Goal: Transaction & Acquisition: Purchase product/service

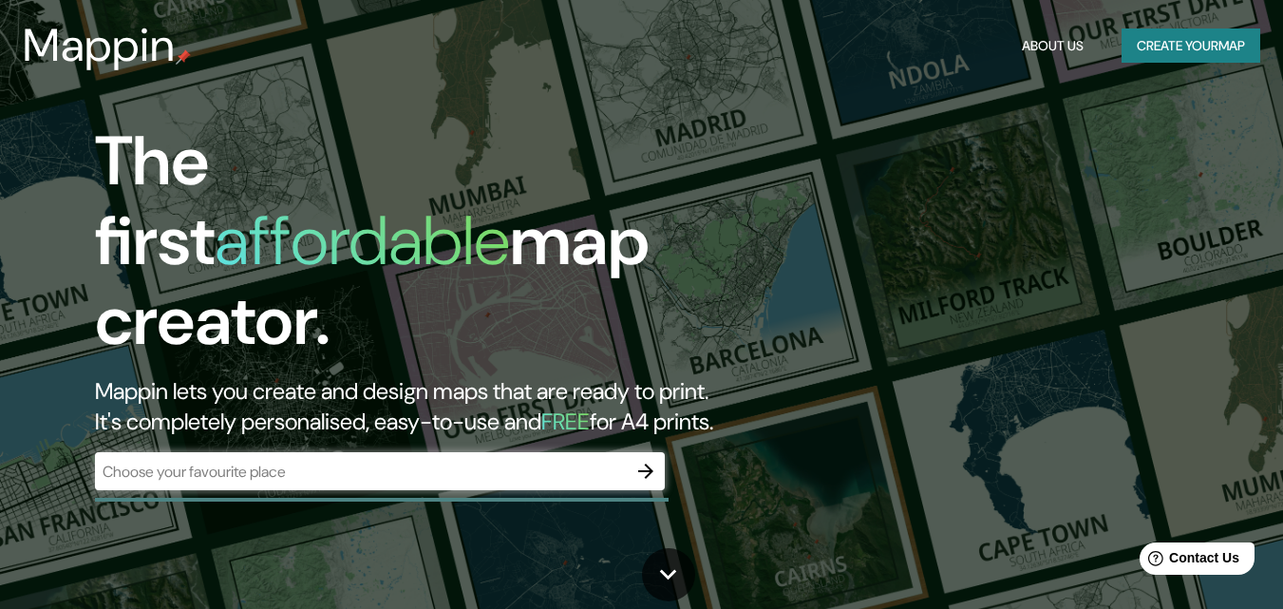
drag, startPoint x: 1139, startPoint y: 2, endPoint x: 645, endPoint y: 95, distance: 503.3
click at [645, 95] on div "The first affordable map creator. Mappin lets you create and design maps that a…" at bounding box center [641, 304] width 1283 height 609
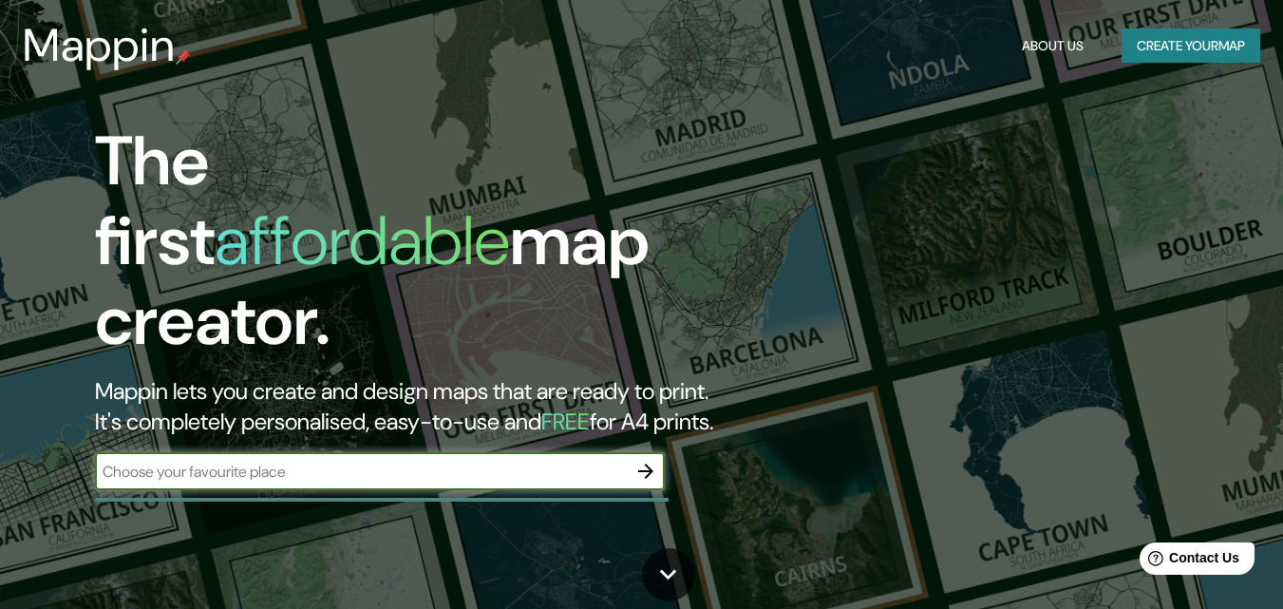
click at [276, 460] on input "text" at bounding box center [361, 471] width 532 height 22
type input "g"
type input "pachuca"
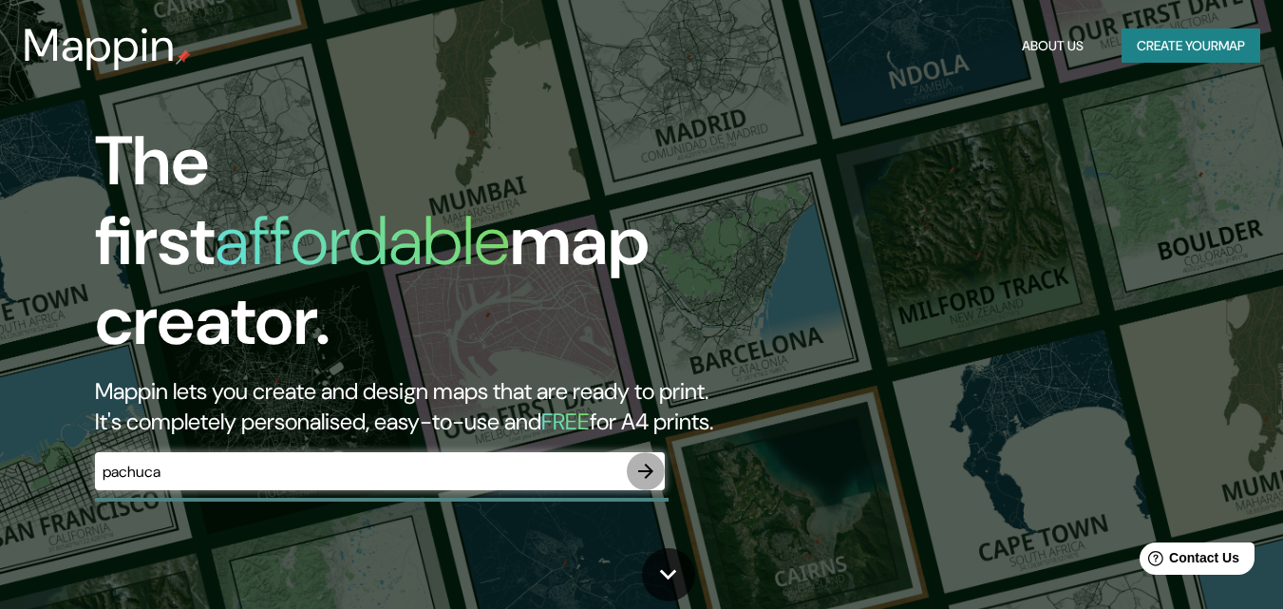
click at [641, 460] on icon "button" at bounding box center [645, 471] width 23 height 23
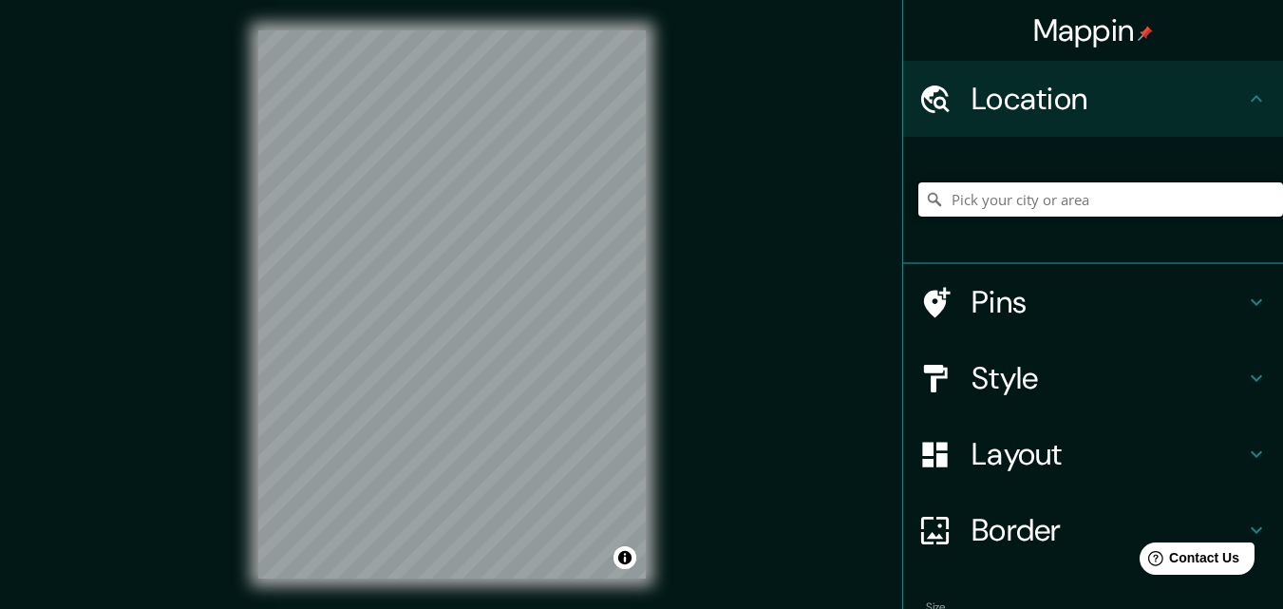
click at [1111, 194] on input "Pick your city or area" at bounding box center [1100, 199] width 365 height 34
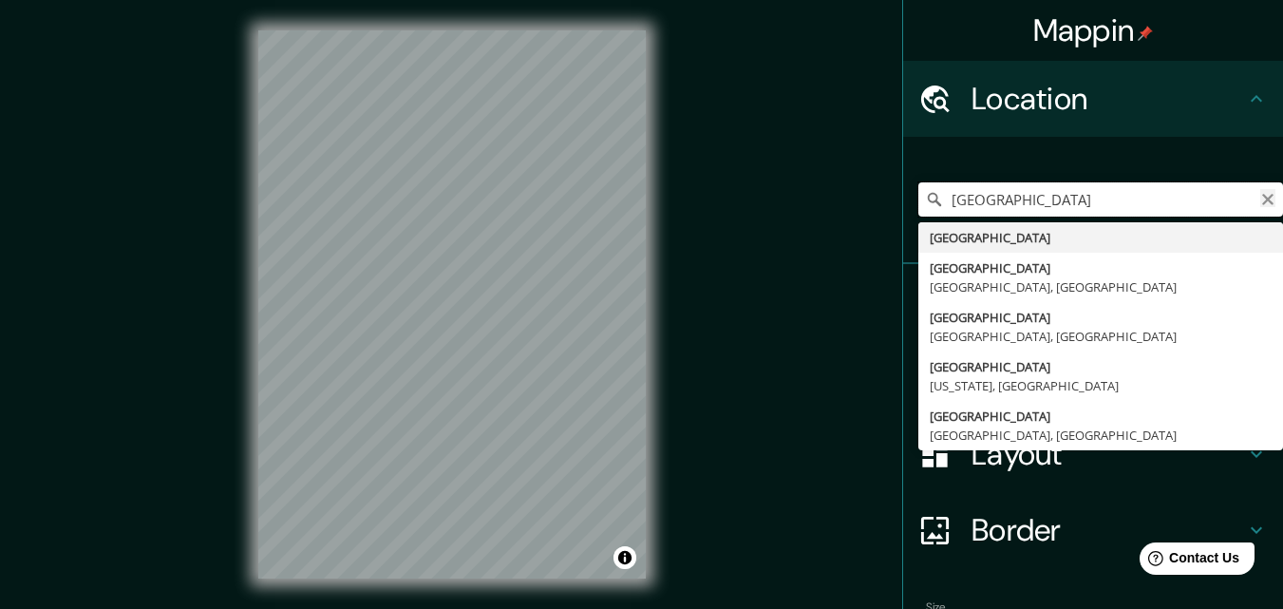
type input "[GEOGRAPHIC_DATA]"
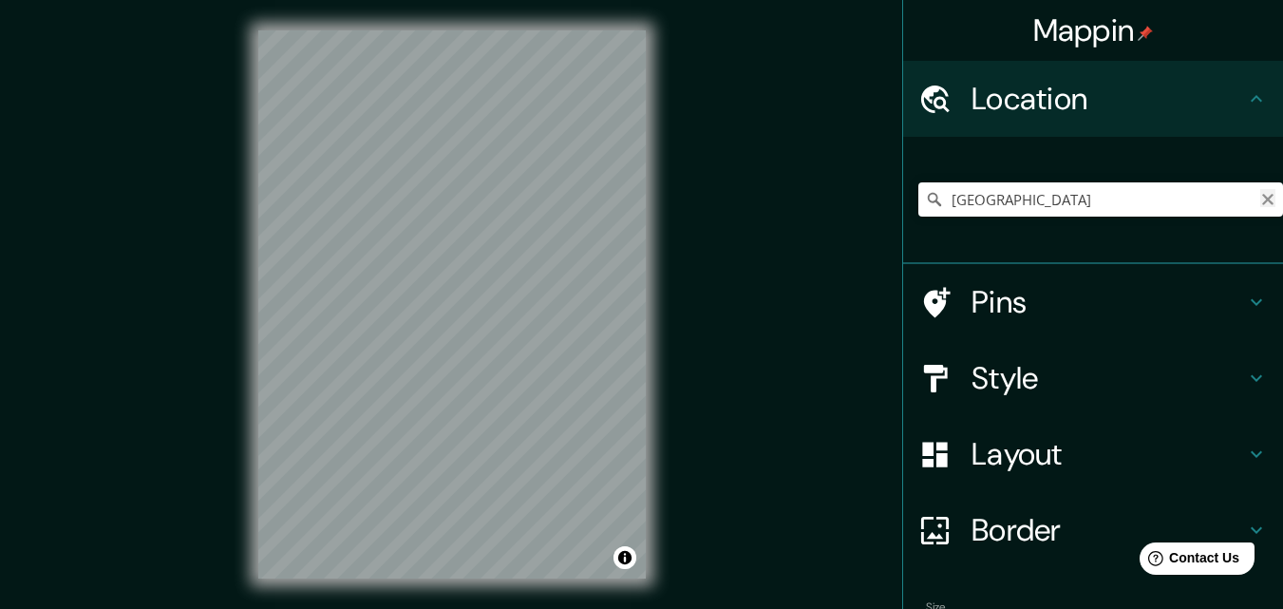
click at [1260, 205] on icon "Clear" at bounding box center [1267, 199] width 15 height 15
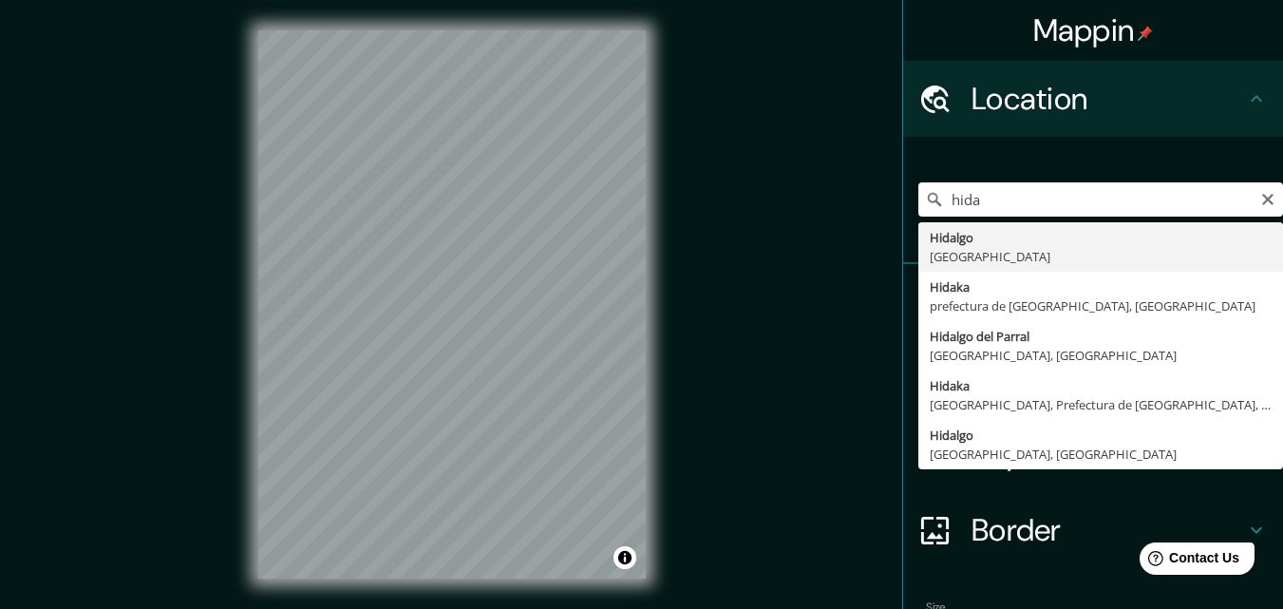
type input "[GEOGRAPHIC_DATA], [GEOGRAPHIC_DATA]"
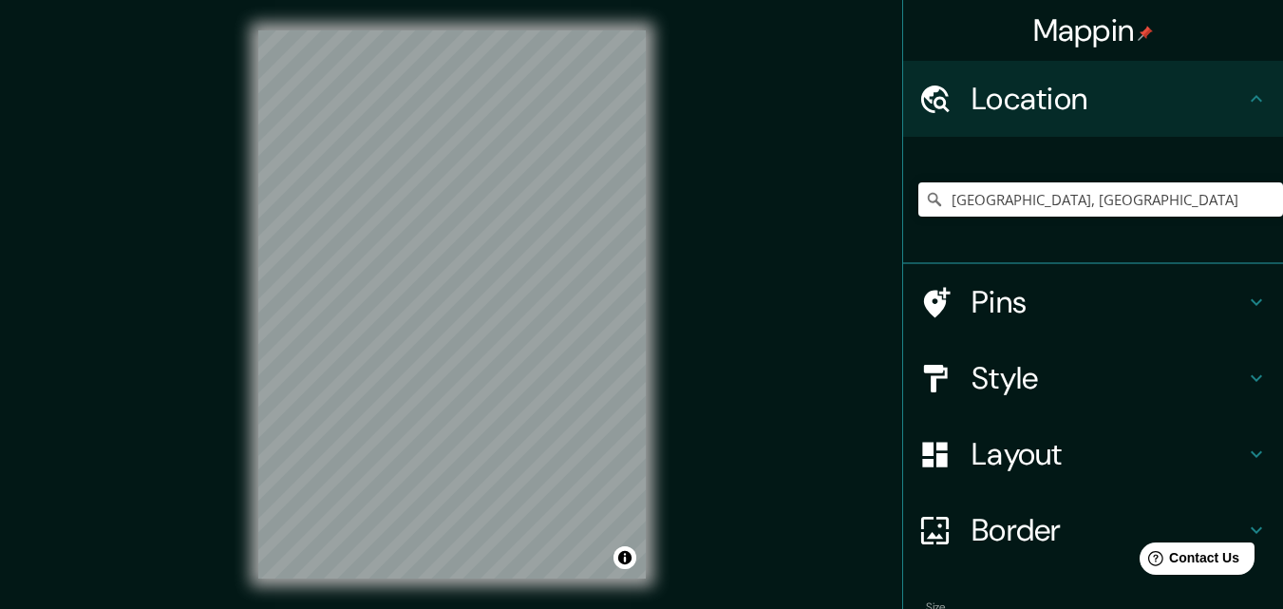
click at [825, 226] on div "Mappin Location [GEOGRAPHIC_DATA], [GEOGRAPHIC_DATA] Pins Style Layout Border C…" at bounding box center [641, 319] width 1283 height 639
click at [811, 405] on div "Mappin Location [GEOGRAPHIC_DATA], [GEOGRAPHIC_DATA] Pins Style Layout Border C…" at bounding box center [641, 319] width 1283 height 639
click at [487, 608] on html "Mappin Location [GEOGRAPHIC_DATA], [GEOGRAPHIC_DATA] Pins Style Layout Border C…" at bounding box center [641, 304] width 1283 height 609
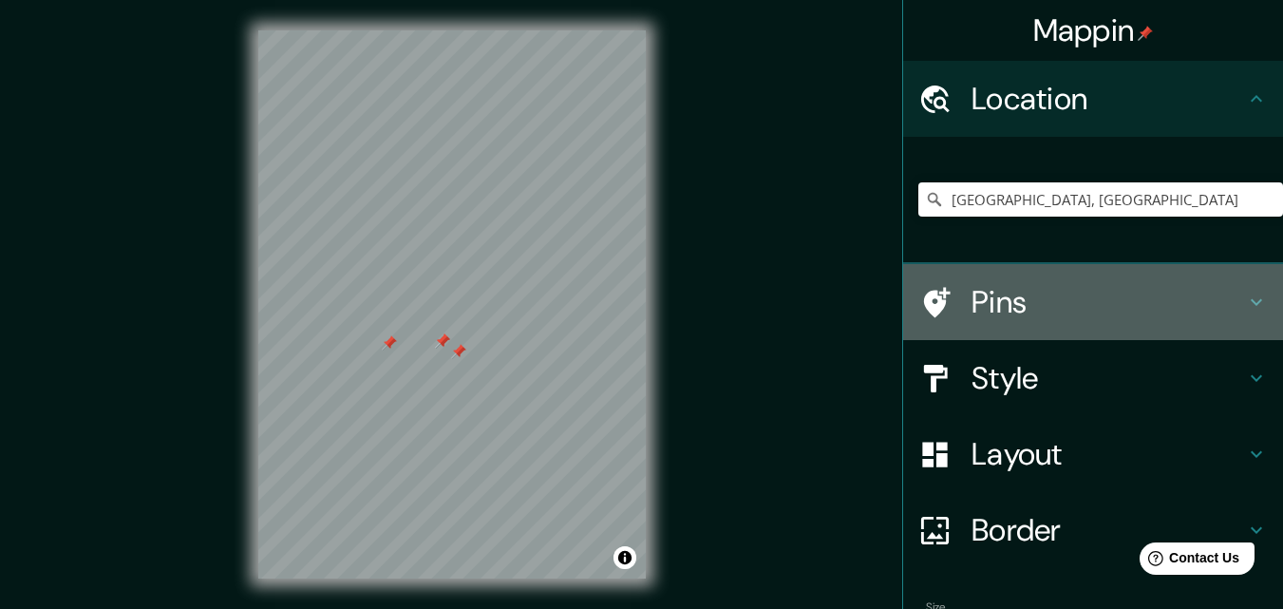
click at [994, 291] on h4 "Pins" at bounding box center [1107, 302] width 273 height 38
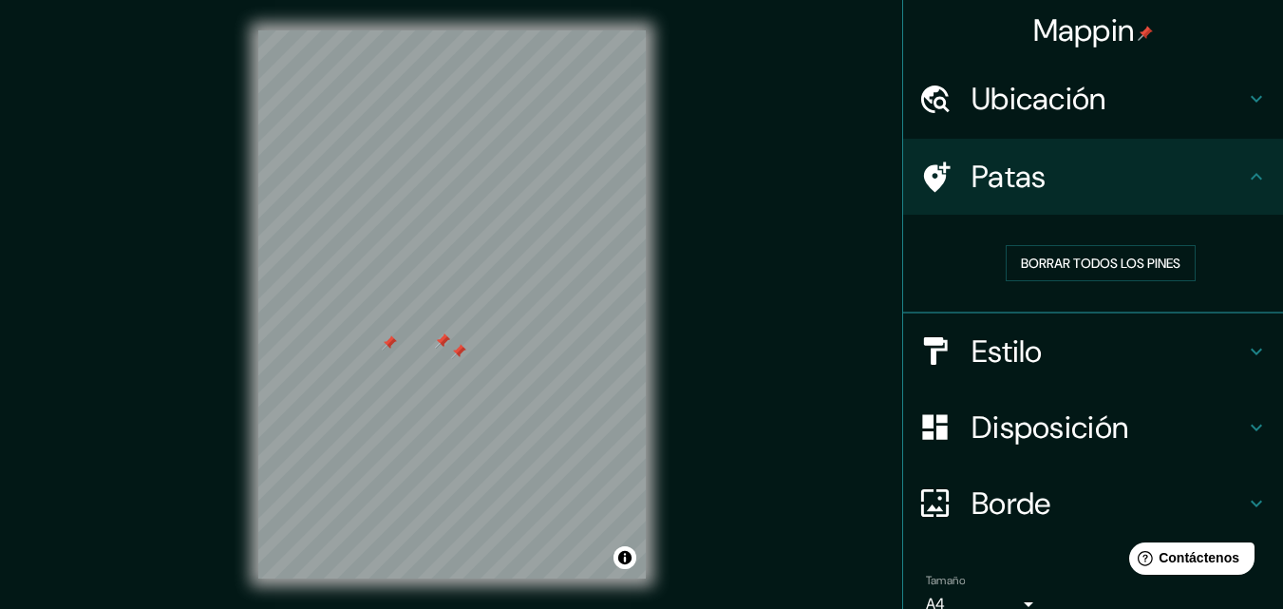
click at [722, 326] on div "Mappin Ubicación Hidalgo, [GEOGRAPHIC_DATA] Patas Borrar todos los pines Estilo…" at bounding box center [641, 319] width 1283 height 639
click at [830, 362] on div "Mappin Ubicación Hidalgo, [GEOGRAPHIC_DATA] Patas Borrar todos los pines Estilo…" at bounding box center [641, 319] width 1283 height 639
click at [1147, 263] on font "Borrar todos los pines" at bounding box center [1101, 262] width 160 height 17
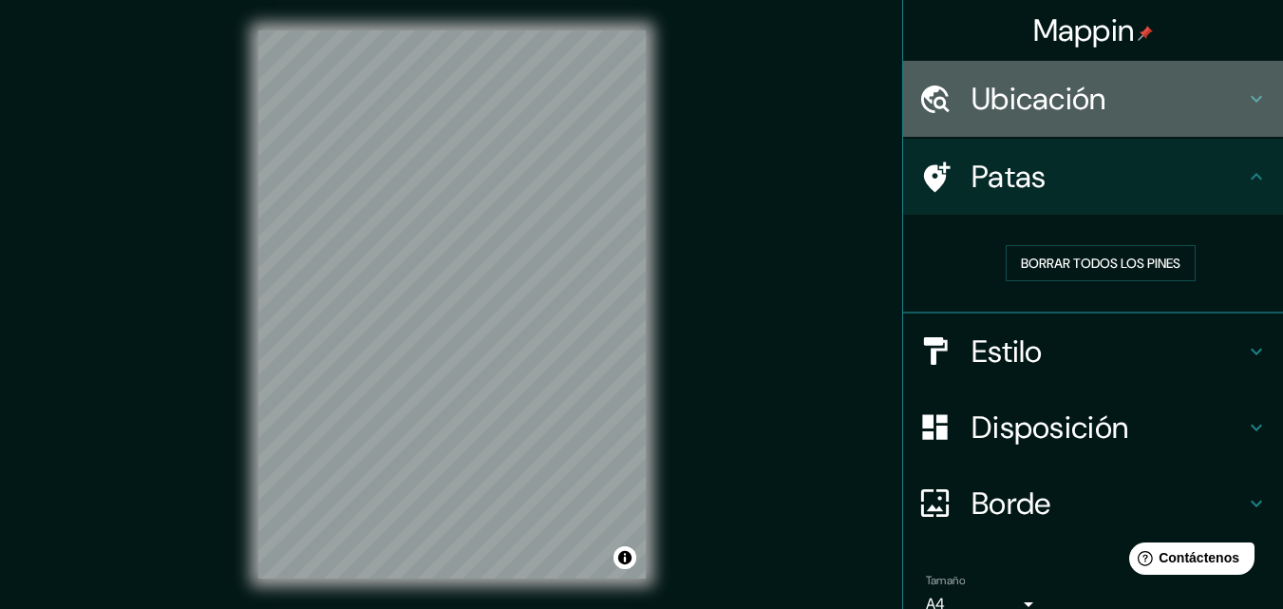
click at [998, 109] on font "Ubicación" at bounding box center [1038, 99] width 135 height 40
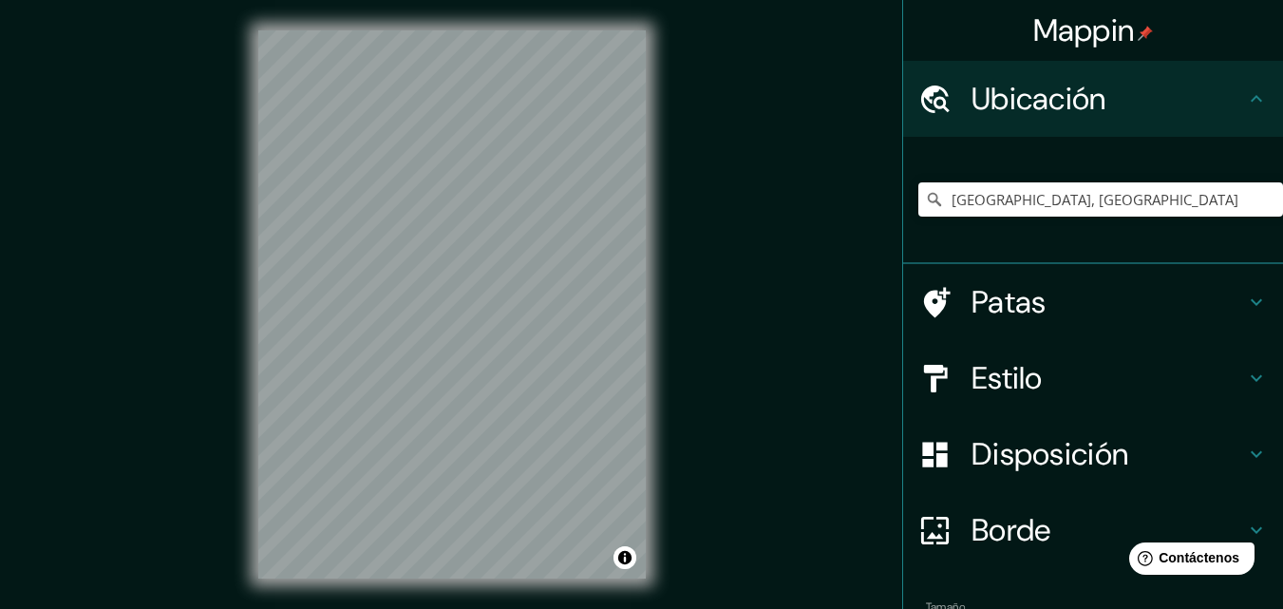
click at [755, 297] on div "Mappin Ubicación Hidalgo, [GEOGRAPHIC_DATA] Patas Estilo Disposición Borde Elig…" at bounding box center [641, 319] width 1283 height 639
click at [979, 523] on font "Borde" at bounding box center [1011, 530] width 80 height 40
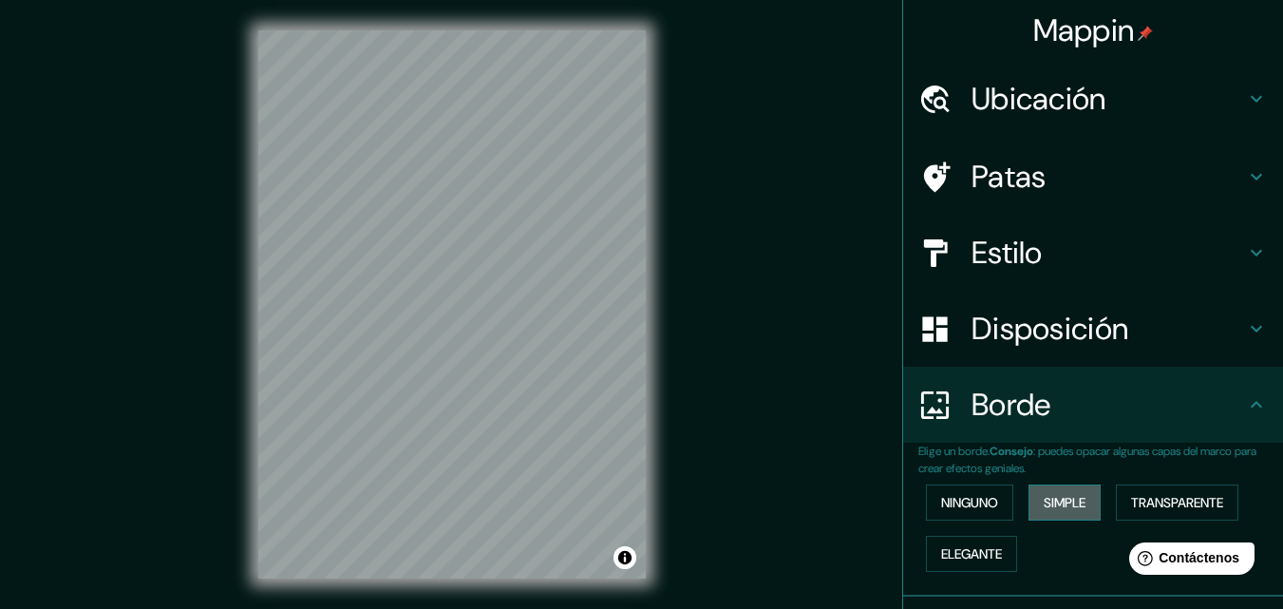
click at [1063, 502] on font "Simple" at bounding box center [1064, 502] width 42 height 17
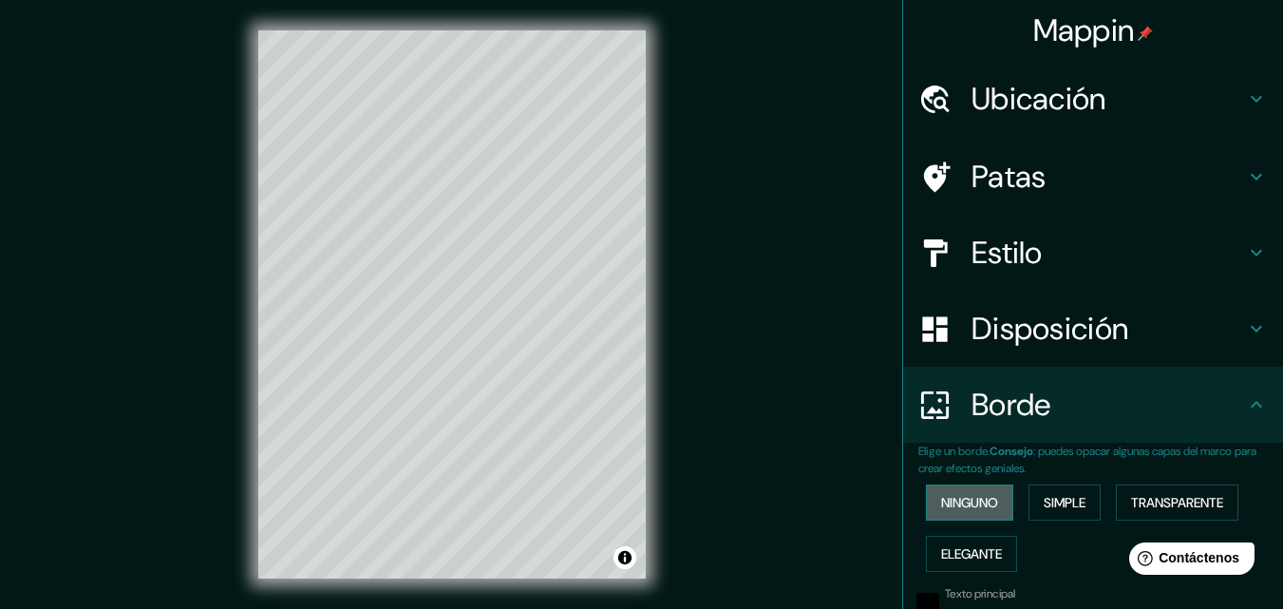
click at [956, 510] on font "Ninguno" at bounding box center [969, 502] width 57 height 17
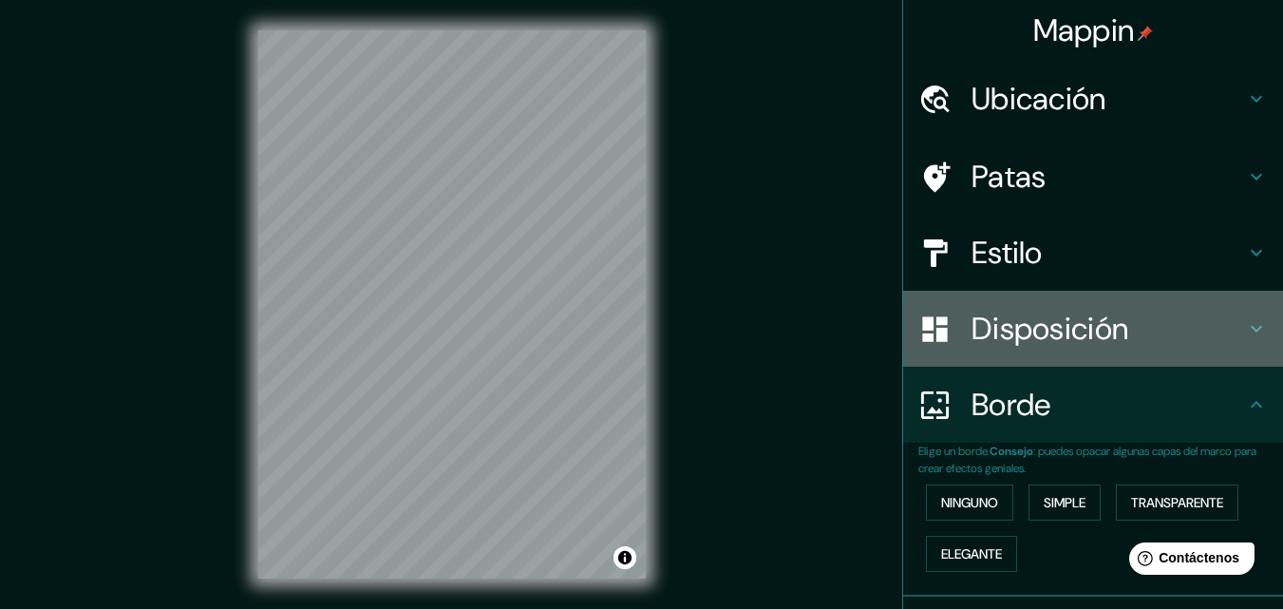
click at [1195, 314] on h4 "Disposición" at bounding box center [1107, 329] width 273 height 38
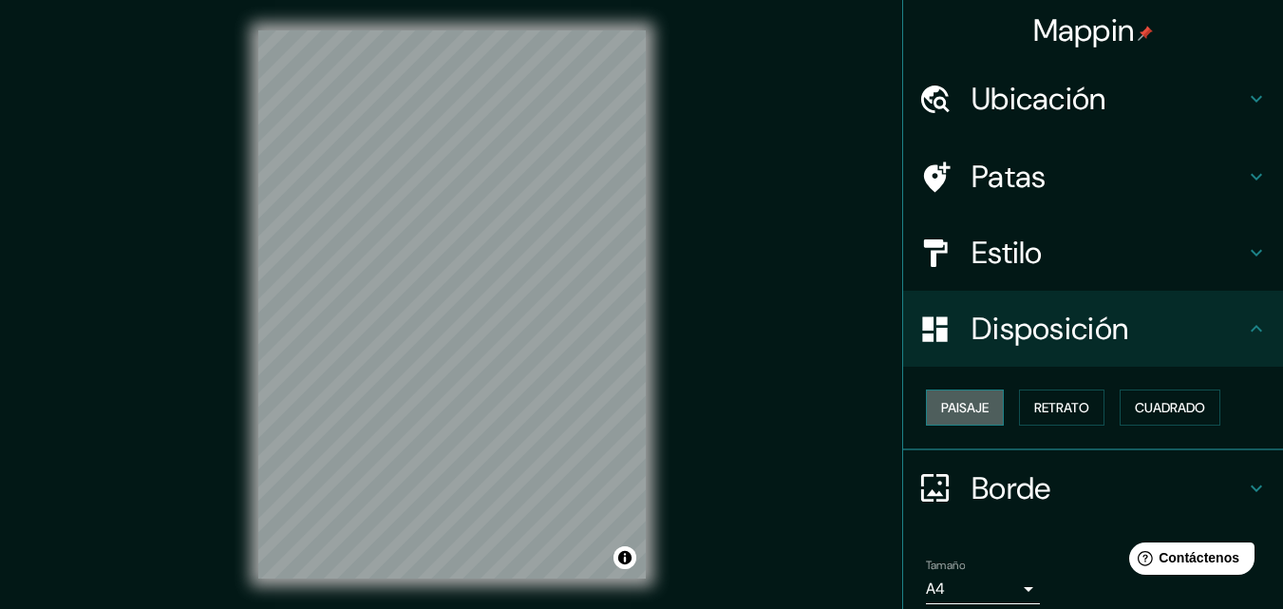
click at [941, 395] on font "Paisaje" at bounding box center [964, 407] width 47 height 25
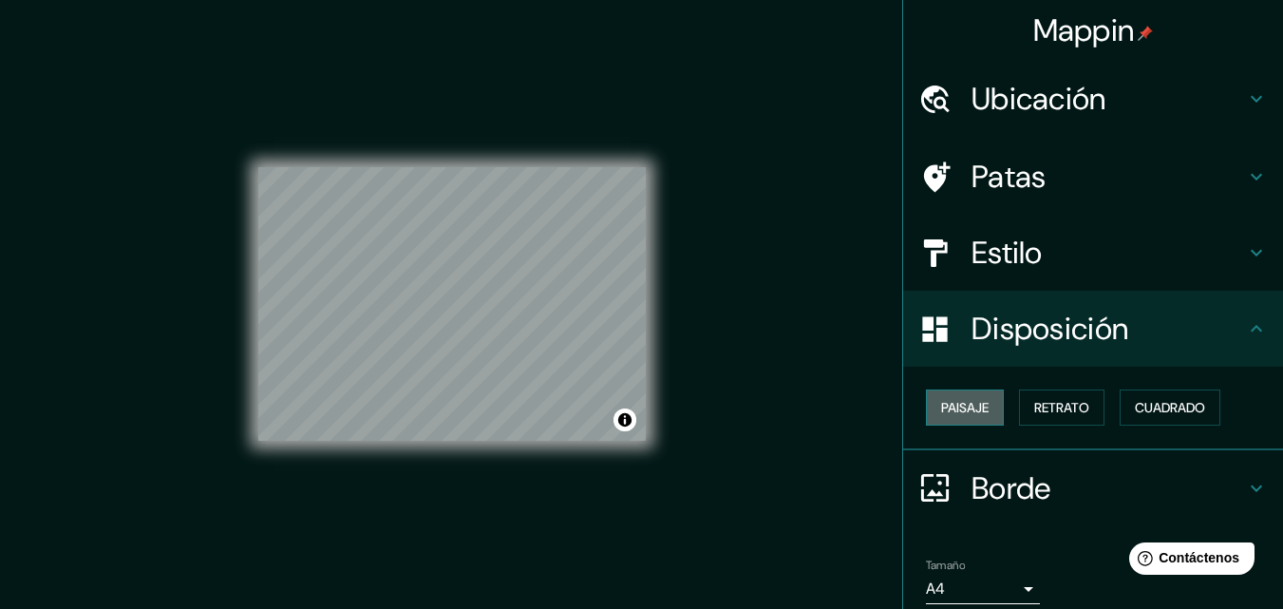
click at [941, 395] on font "Paisaje" at bounding box center [964, 407] width 47 height 25
click at [1058, 393] on button "Retrato" at bounding box center [1061, 407] width 85 height 36
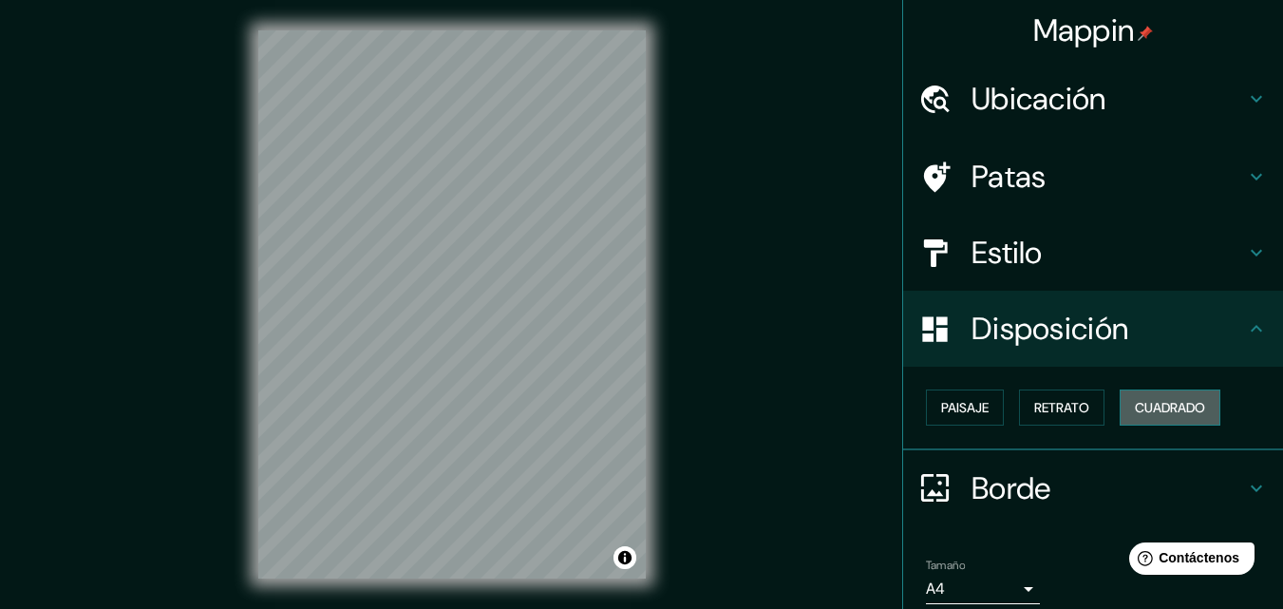
click at [1162, 397] on font "Cuadrado" at bounding box center [1170, 407] width 70 height 25
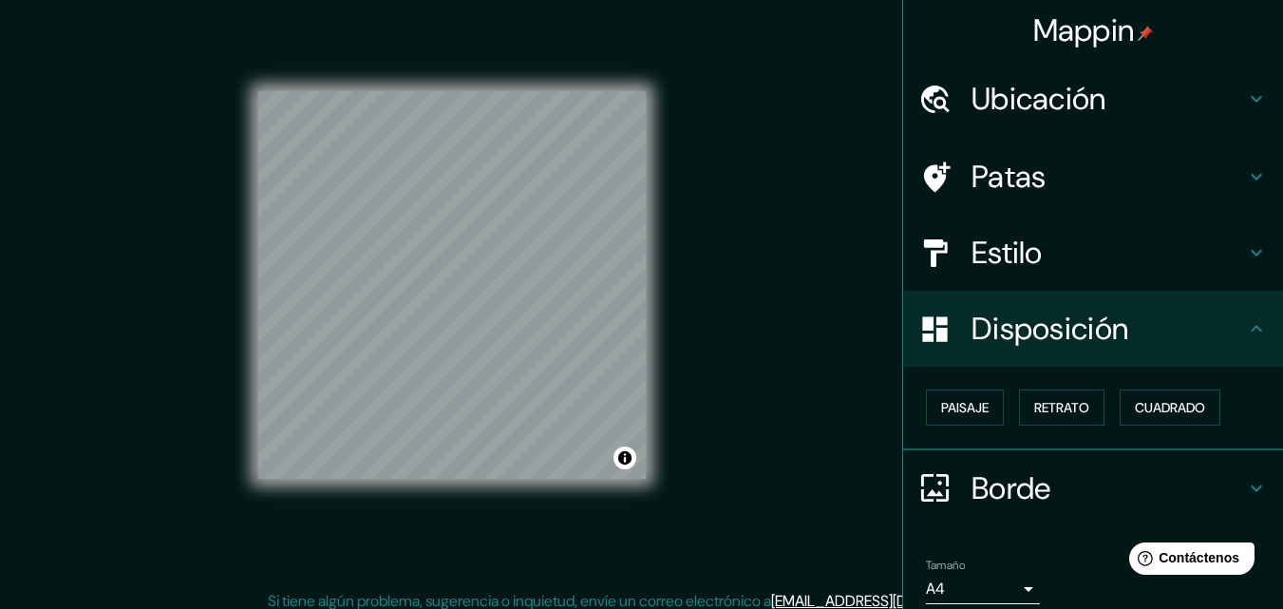
scroll to position [30, 0]
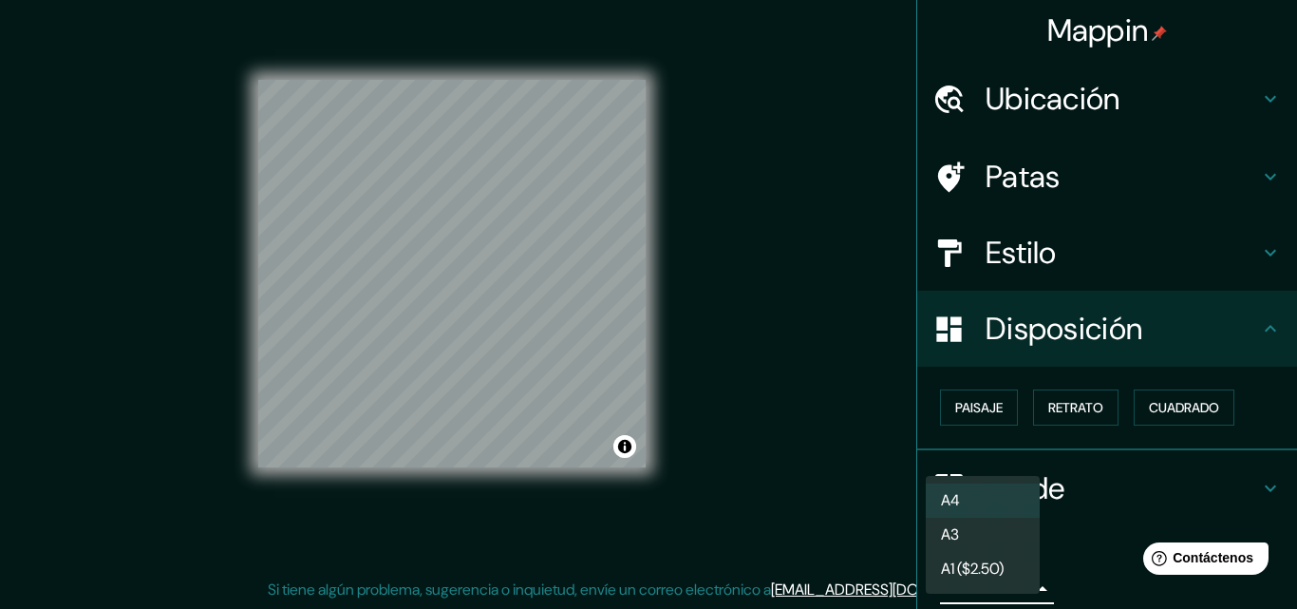
click at [1008, 578] on body "Mappin Ubicación Hidalgo, [GEOGRAPHIC_DATA] Patas Estilo Disposición Paisaje Re…" at bounding box center [648, 274] width 1297 height 609
click at [983, 527] on li "A3" at bounding box center [983, 535] width 114 height 35
type input "a4"
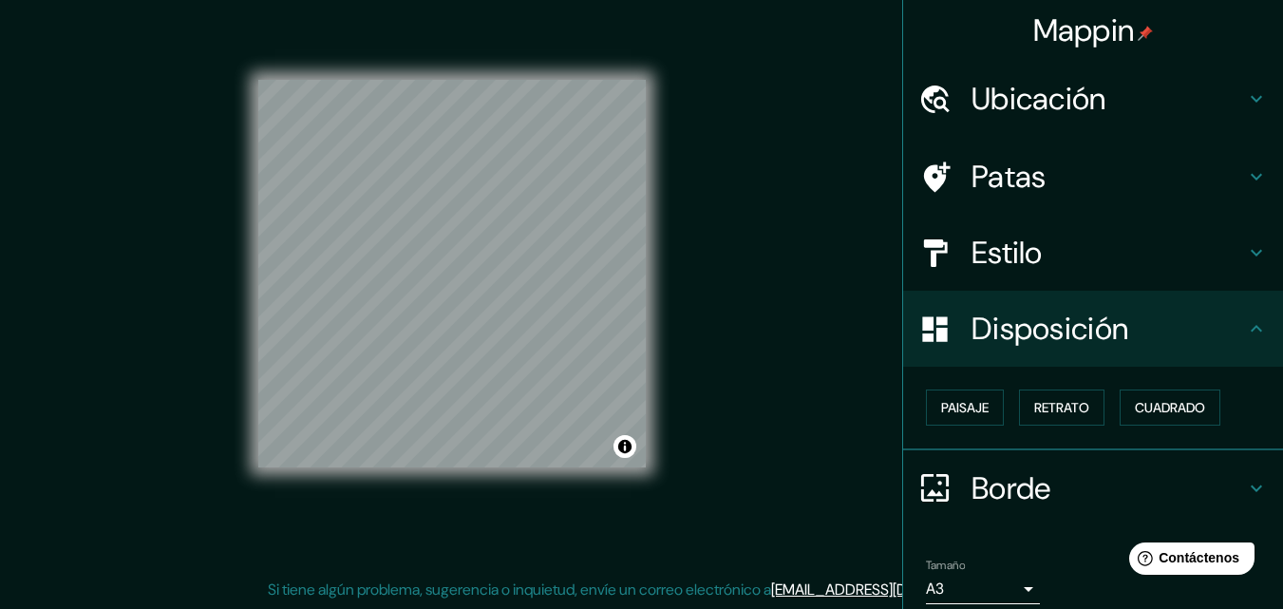
click at [243, 338] on div "© Mapbox © OpenStreetMap Mejora este mapa" at bounding box center [452, 274] width 448 height 609
